Goal: Information Seeking & Learning: Learn about a topic

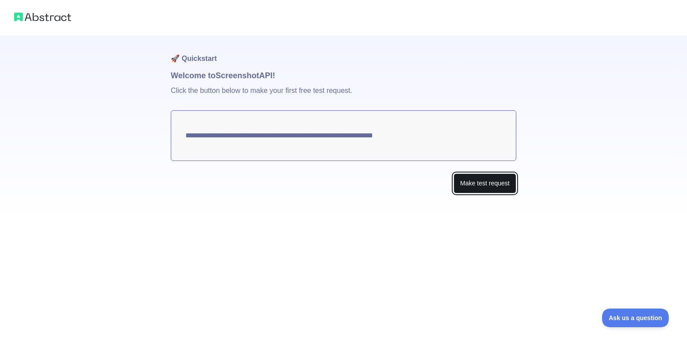
click at [482, 192] on button "Make test request" at bounding box center [485, 184] width 63 height 20
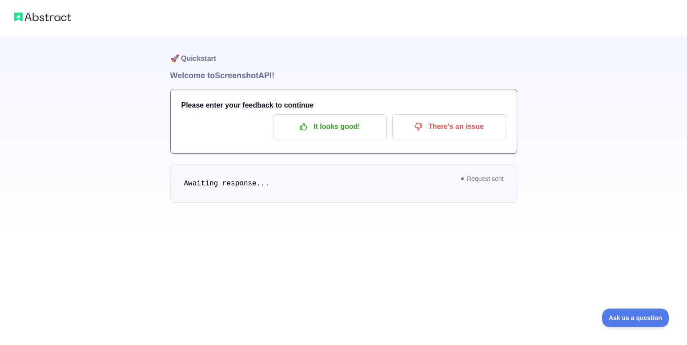
click at [444, 139] on div "Please enter your feedback to continue It looks good! There's an issue" at bounding box center [344, 121] width 346 height 64
click at [448, 127] on p "There's an issue" at bounding box center [449, 126] width 101 height 15
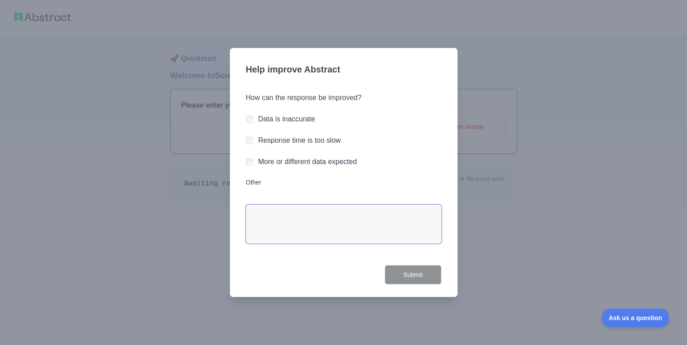
click at [290, 206] on textarea "Other" at bounding box center [344, 224] width 196 height 39
type textarea "*********"
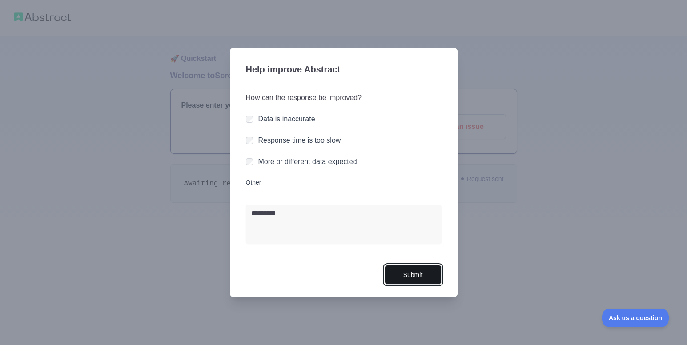
click at [404, 272] on button "Submit" at bounding box center [413, 275] width 57 height 20
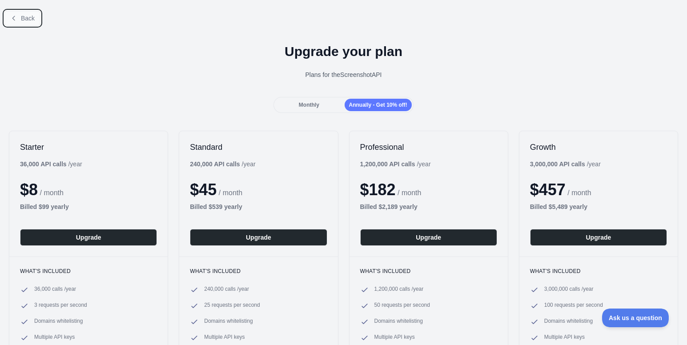
click at [17, 21] on button "Back" at bounding box center [22, 18] width 36 height 15
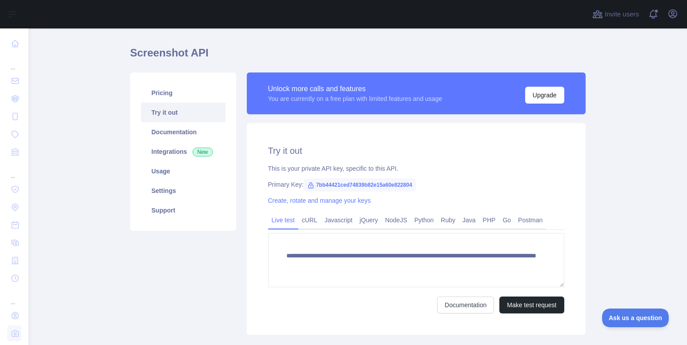
scroll to position [77, 0]
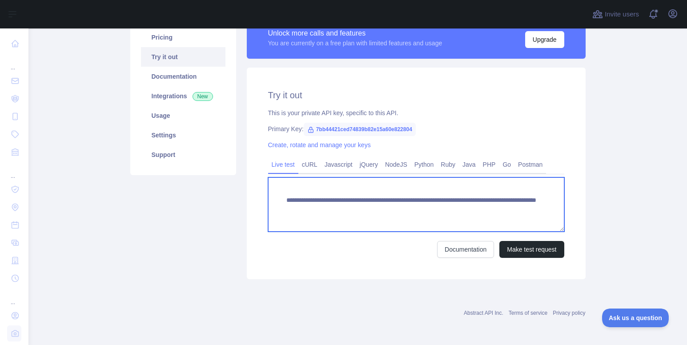
drag, startPoint x: 504, startPoint y: 211, endPoint x: 390, endPoint y: 209, distance: 113.9
click at [396, 209] on textarea "**********" at bounding box center [416, 205] width 296 height 54
click at [342, 209] on textarea "**********" at bounding box center [416, 205] width 296 height 54
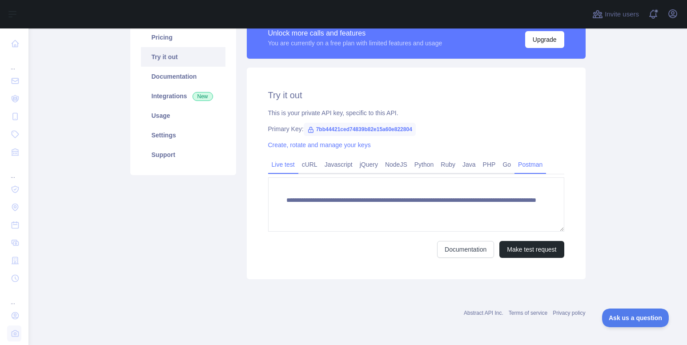
click at [515, 164] on link "Postman" at bounding box center [531, 164] width 32 height 14
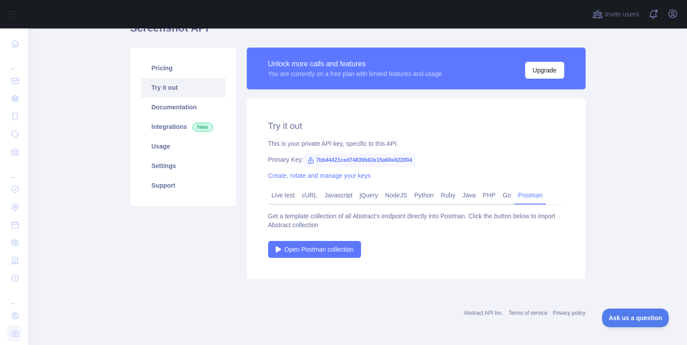
click at [348, 162] on span "7bb44421ced74839b82e15a60e822804" at bounding box center [360, 159] width 112 height 13
drag, startPoint x: 348, startPoint y: 162, endPoint x: 385, endPoint y: 167, distance: 37.2
click at [385, 167] on div "Try it out This is your private API key, specific to this API. Primary Key: 7bb…" at bounding box center [416, 188] width 339 height 181
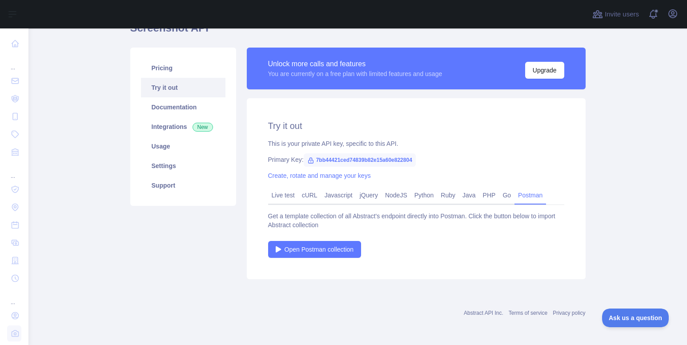
click at [381, 160] on span "7bb44421ced74839b82e15a60e822804" at bounding box center [360, 159] width 112 height 13
copy span "7bb44421ced74839b82e15a60e822804"
click at [287, 197] on link "Live test" at bounding box center [283, 195] width 30 height 14
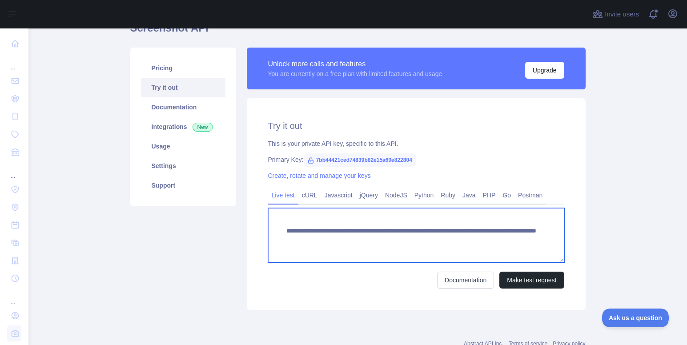
drag, startPoint x: 281, startPoint y: 230, endPoint x: 387, endPoint y: 229, distance: 105.9
click at [387, 229] on textarea "**********" at bounding box center [416, 235] width 296 height 54
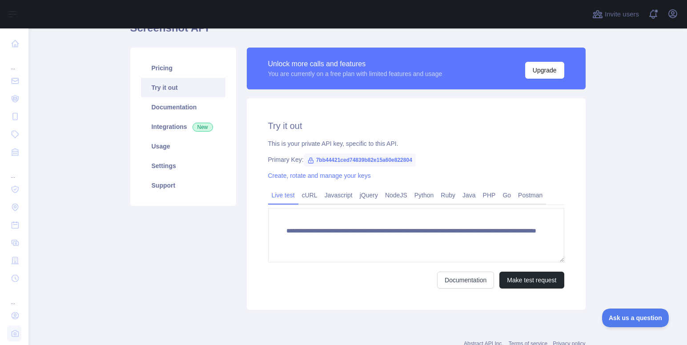
click at [359, 161] on span "7bb44421ced74839b82e15a60e822804" at bounding box center [360, 159] width 112 height 13
copy span "7bb44421ced74839b82e15a60e822804"
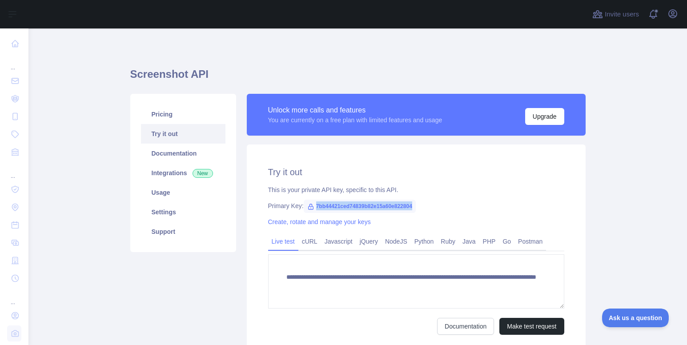
scroll to position [0, 0]
click at [165, 217] on link "Settings" at bounding box center [183, 213] width 85 height 20
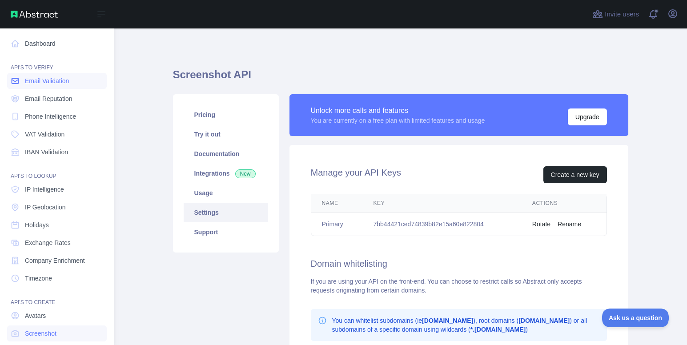
click at [20, 82] on link "Email Validation" at bounding box center [57, 81] width 100 height 16
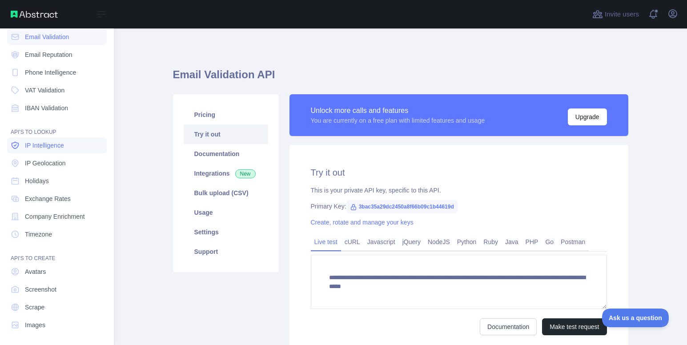
scroll to position [46, 0]
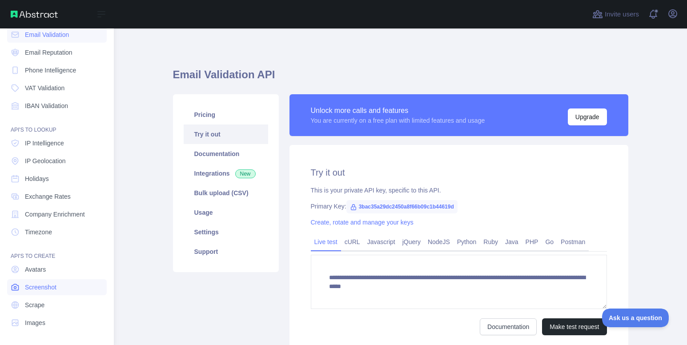
click at [78, 284] on link "Screenshot" at bounding box center [57, 287] width 100 height 16
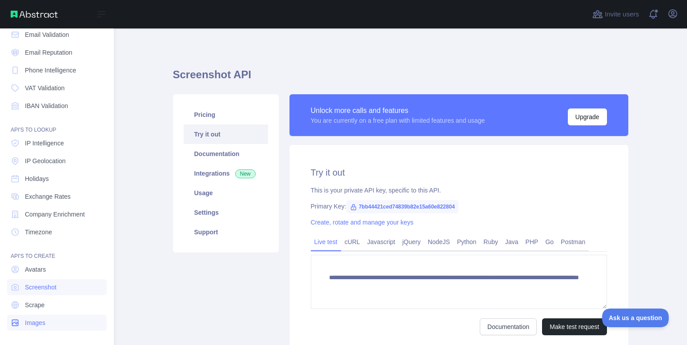
click at [75, 321] on link "Images" at bounding box center [57, 323] width 100 height 16
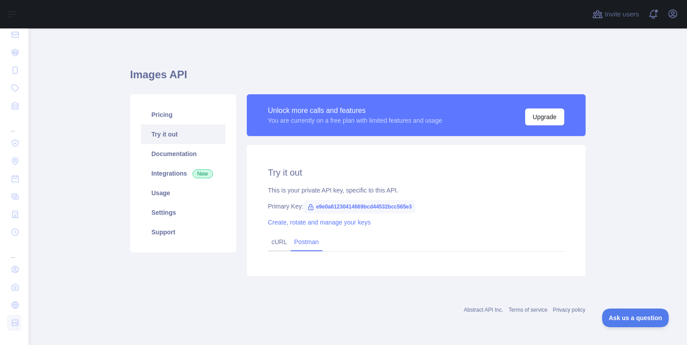
click at [299, 239] on link "Postman" at bounding box center [307, 242] width 32 height 14
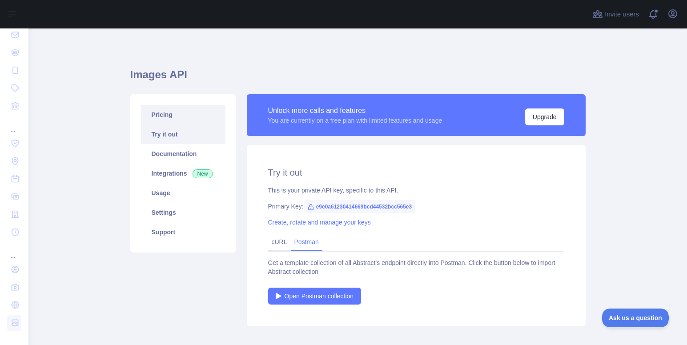
click at [176, 118] on link "Pricing" at bounding box center [183, 115] width 85 height 20
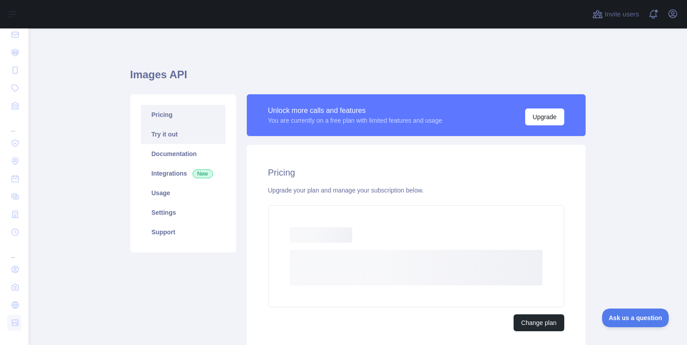
click at [170, 138] on link "Try it out" at bounding box center [183, 135] width 85 height 20
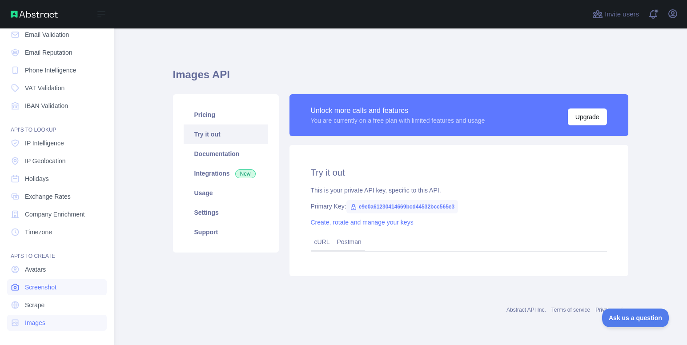
click at [60, 288] on link "Screenshot" at bounding box center [57, 287] width 100 height 16
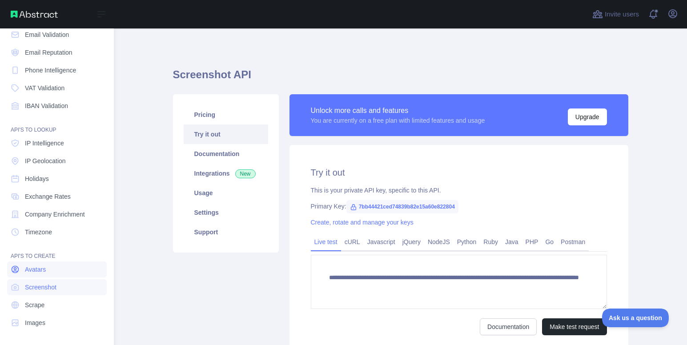
click at [61, 271] on link "Avatars" at bounding box center [57, 270] width 100 height 16
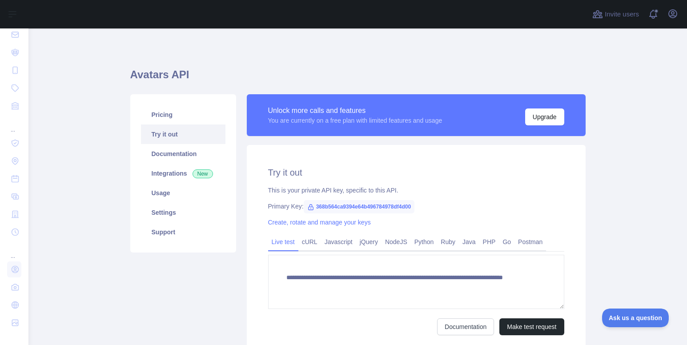
click at [334, 204] on span "368b564ca9394e64b496784978df4d00" at bounding box center [359, 206] width 111 height 13
copy span "368b564ca9394e64b496784978df4d00"
